Goal: Task Accomplishment & Management: Use online tool/utility

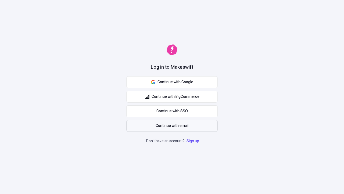
click at [172, 126] on span "Continue with email" at bounding box center [172, 126] width 33 height 6
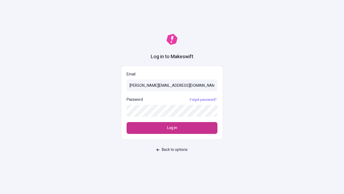
click at [172, 128] on span "Log in" at bounding box center [172, 128] width 10 height 6
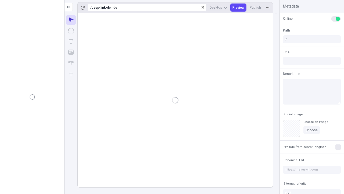
type input "/deep-link-deinde"
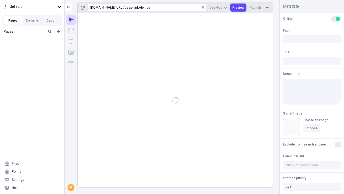
type input "/deep-link-deinde"
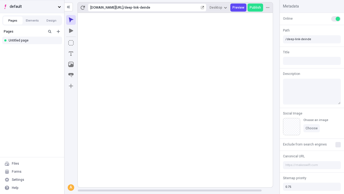
click at [32, 6] on span "default" at bounding box center [33, 7] width 46 height 6
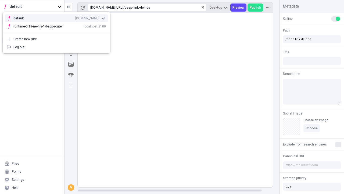
click at [75, 17] on div "qee9k4dy7d.staging.makeswift.site" at bounding box center [87, 18] width 24 height 4
click at [58, 31] on icon "Add new" at bounding box center [58, 31] width 3 height 3
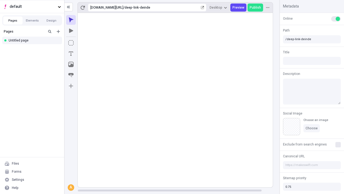
click at [34, 49] on div "Blank page" at bounding box center [34, 49] width 52 height 8
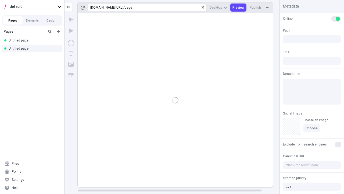
type input "/page"
